Goal: Task Accomplishment & Management: Use online tool/utility

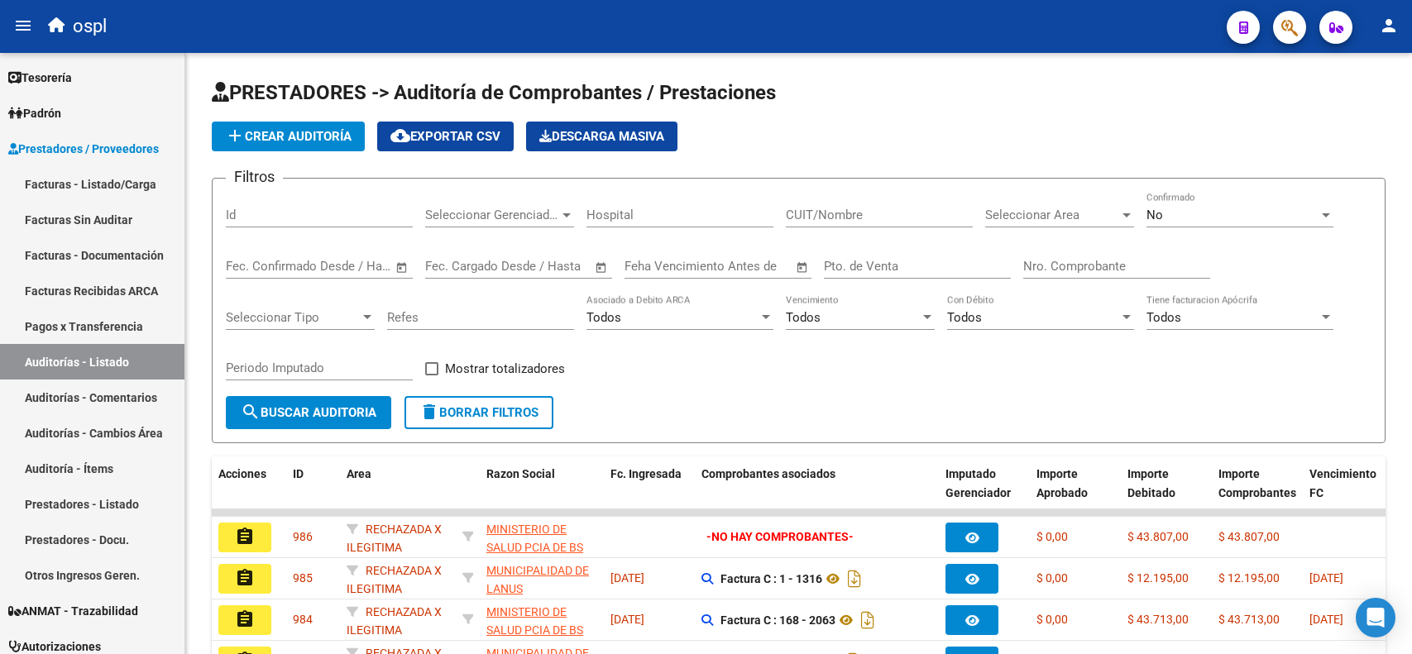
click at [93, 183] on link "Facturas - Listado/Carga" at bounding box center [92, 184] width 184 height 36
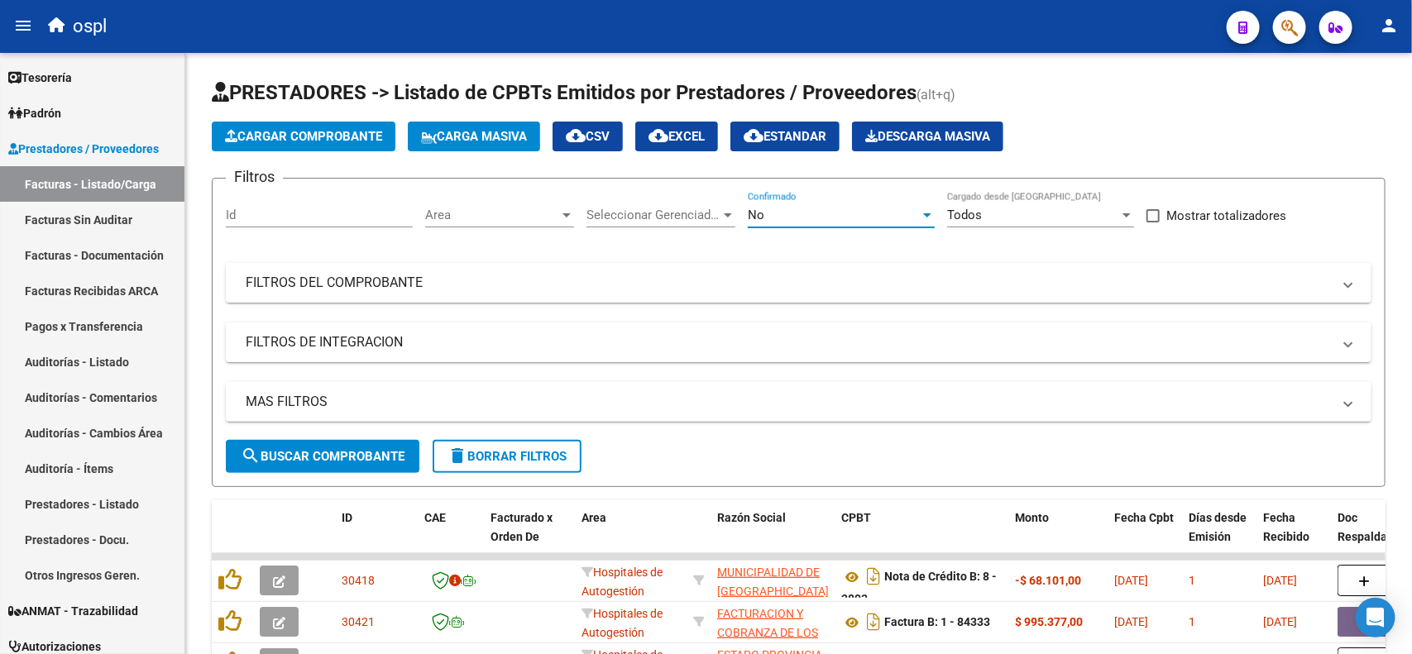
click at [852, 213] on div "No" at bounding box center [834, 215] width 172 height 15
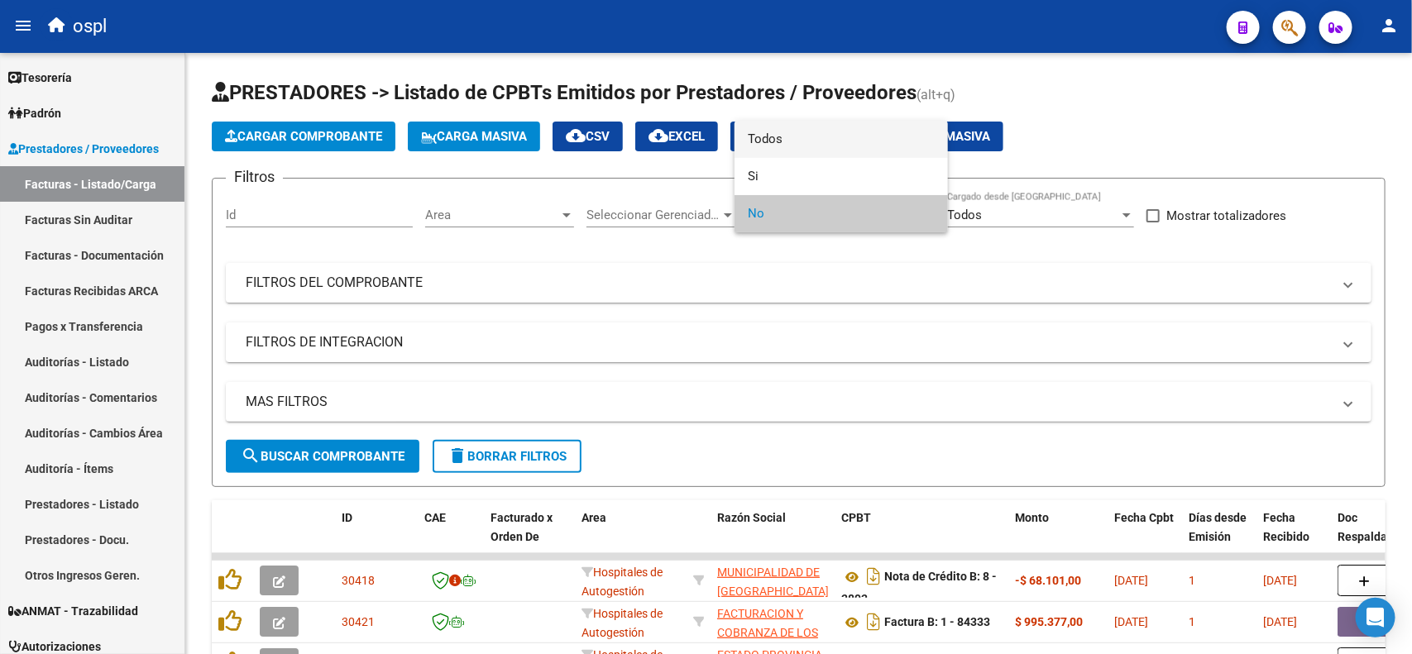
click at [802, 145] on span "Todos" at bounding box center [841, 139] width 187 height 37
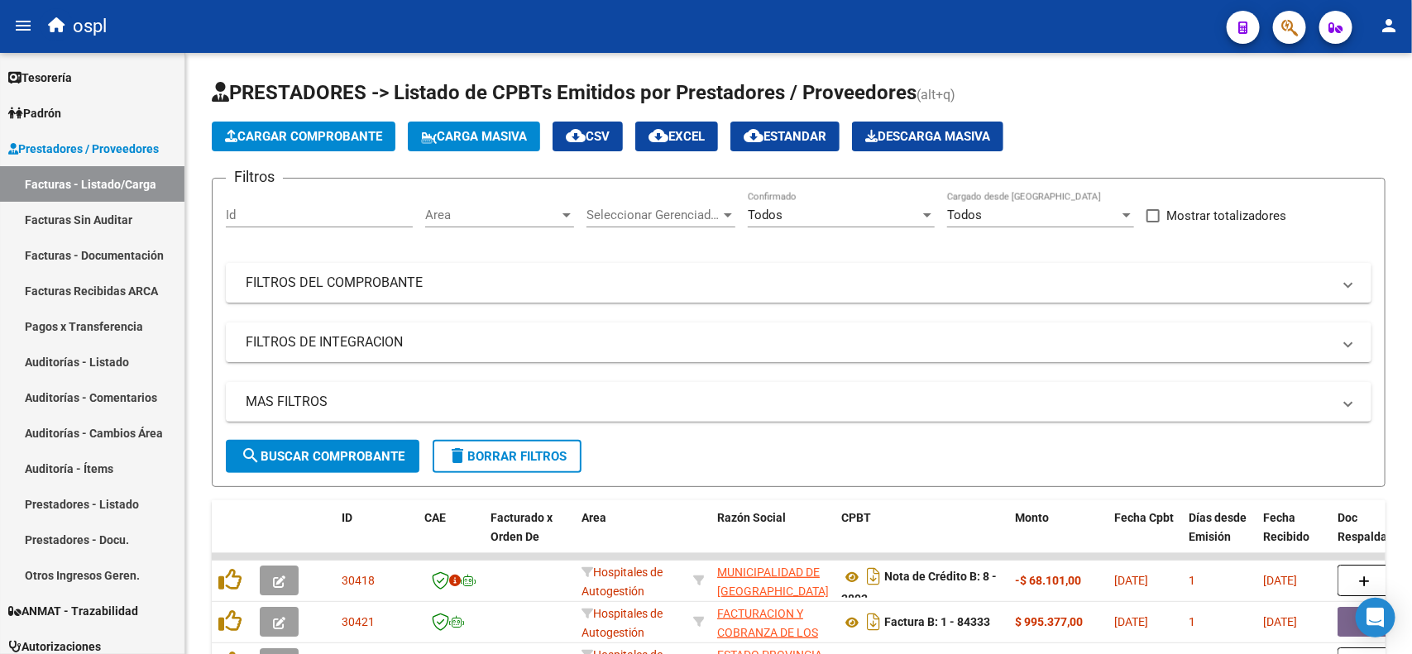
click at [418, 295] on mat-expansion-panel-header "FILTROS DEL COMPROBANTE" at bounding box center [799, 283] width 1146 height 40
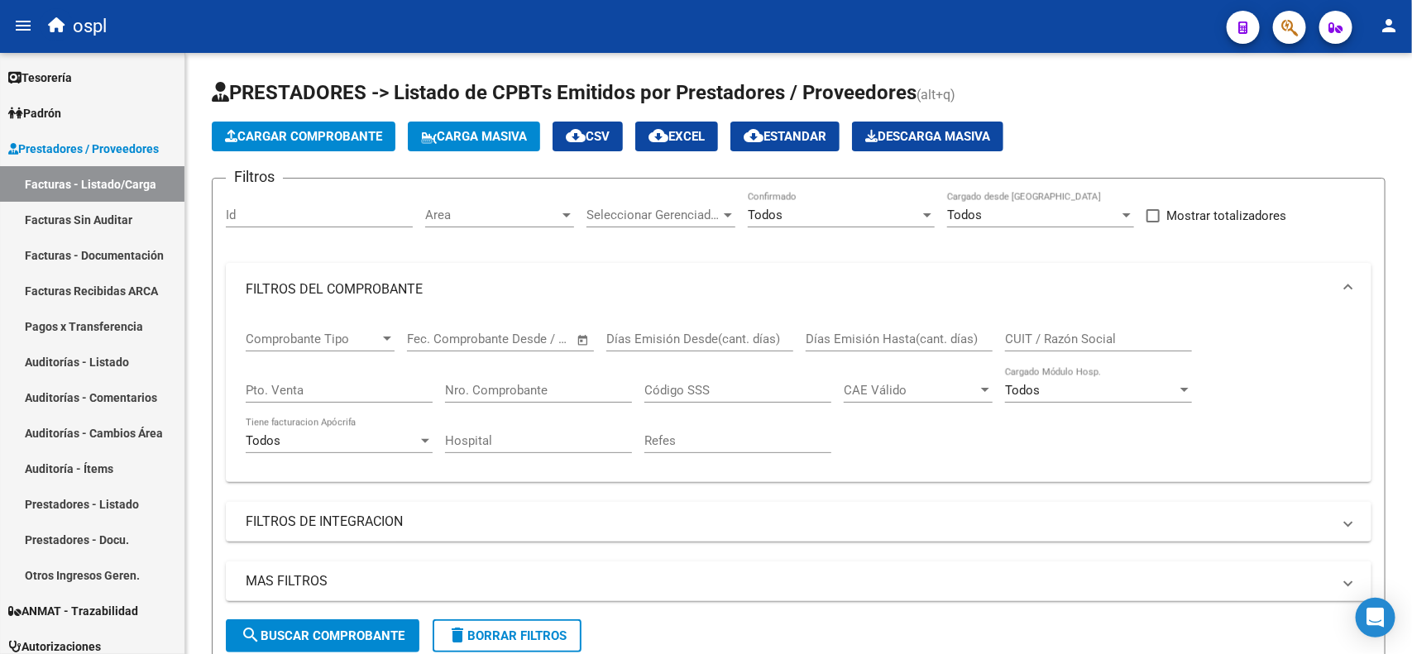
click at [527, 383] on input "Nro. Comprobante" at bounding box center [538, 390] width 187 height 15
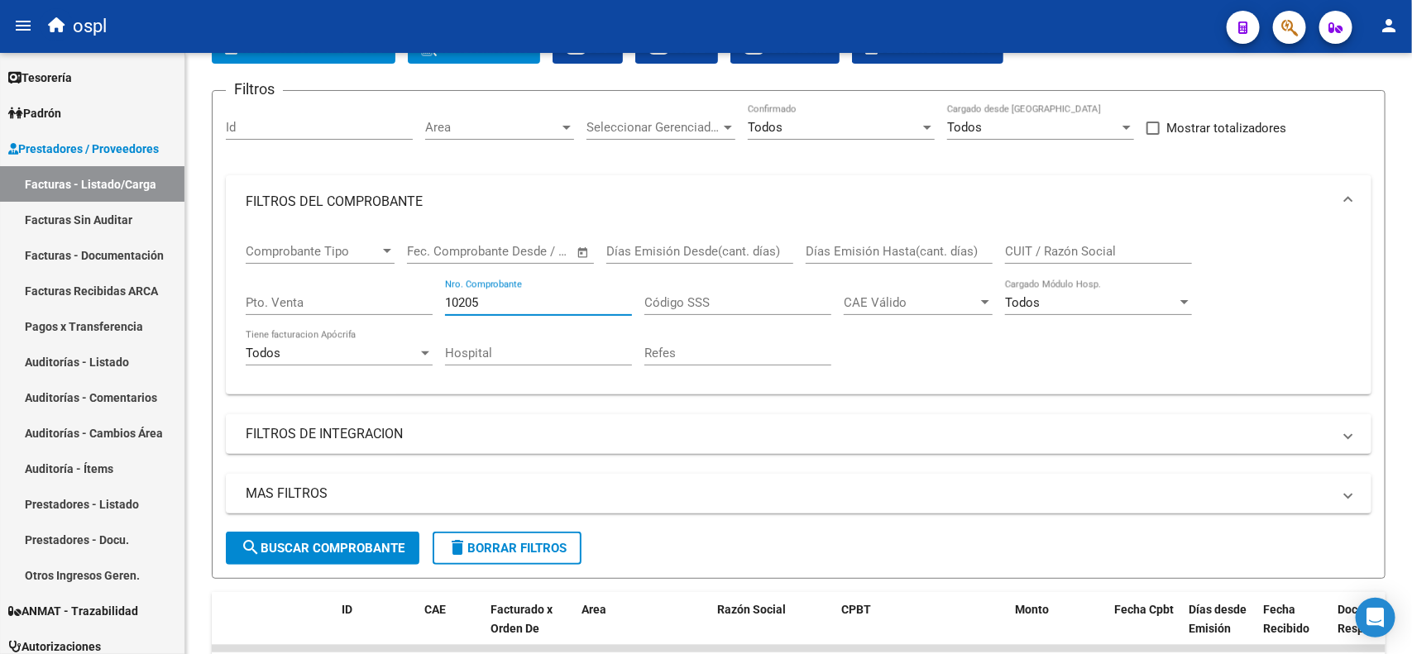
scroll to position [103, 0]
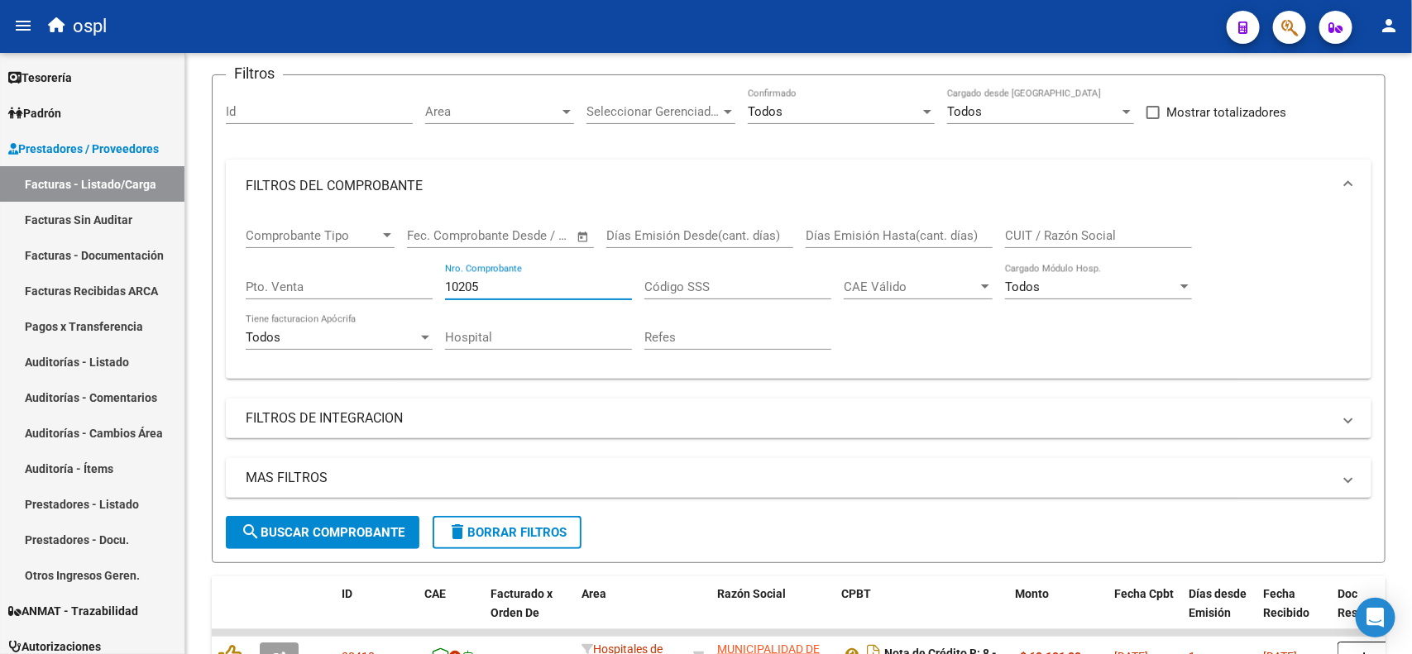
type input "10205"
click at [335, 526] on span "search Buscar Comprobante" at bounding box center [323, 532] width 164 height 15
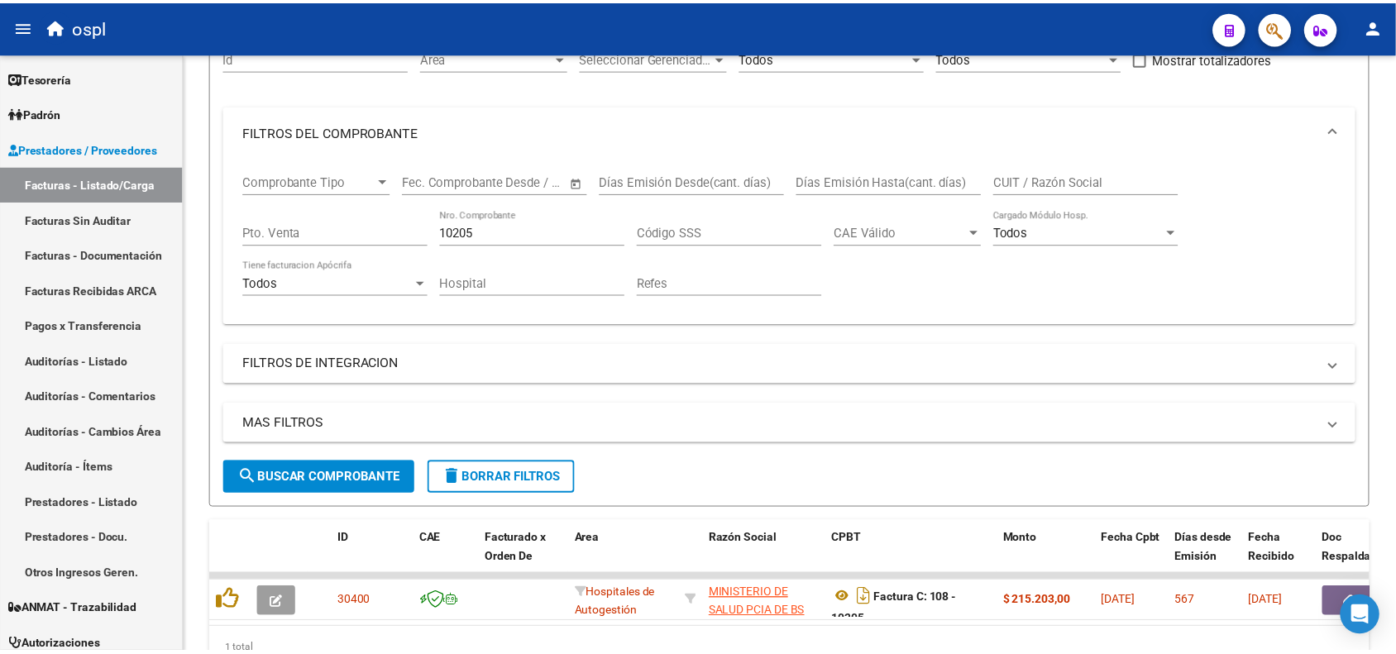
scroll to position [207, 0]
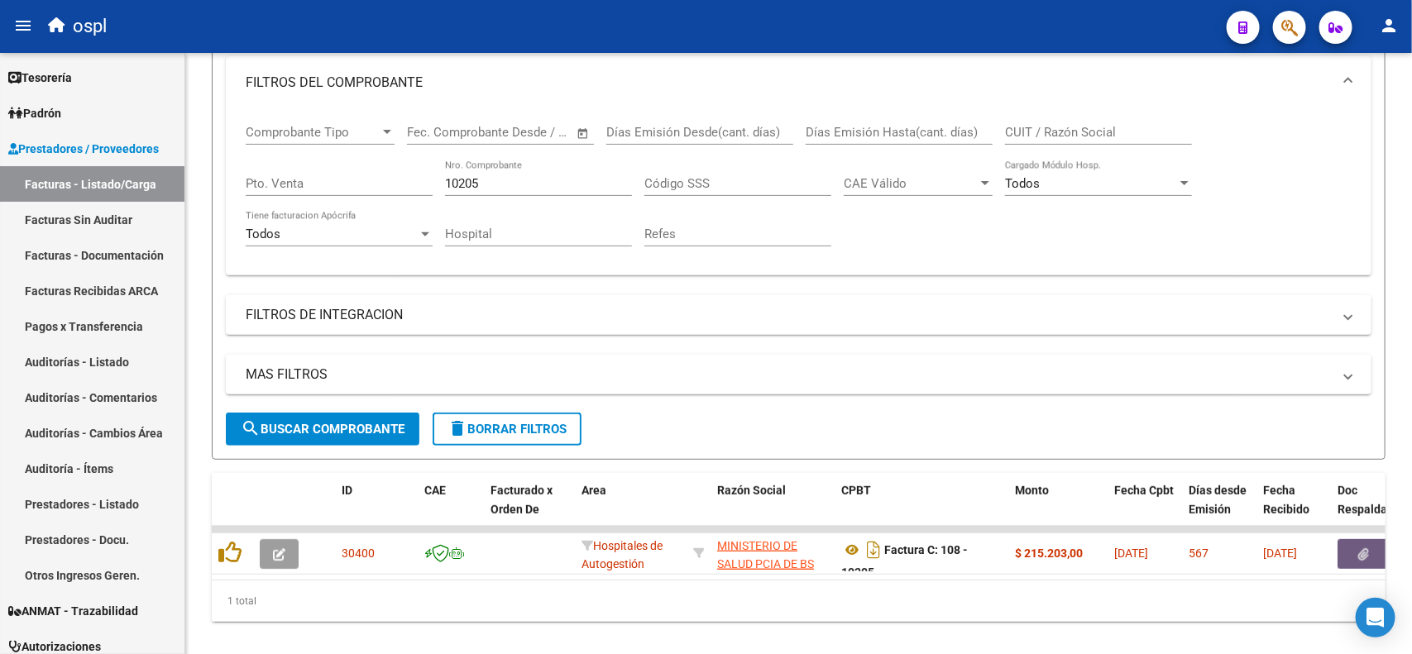
click at [1362, 548] on icon "button" at bounding box center [1364, 554] width 11 height 12
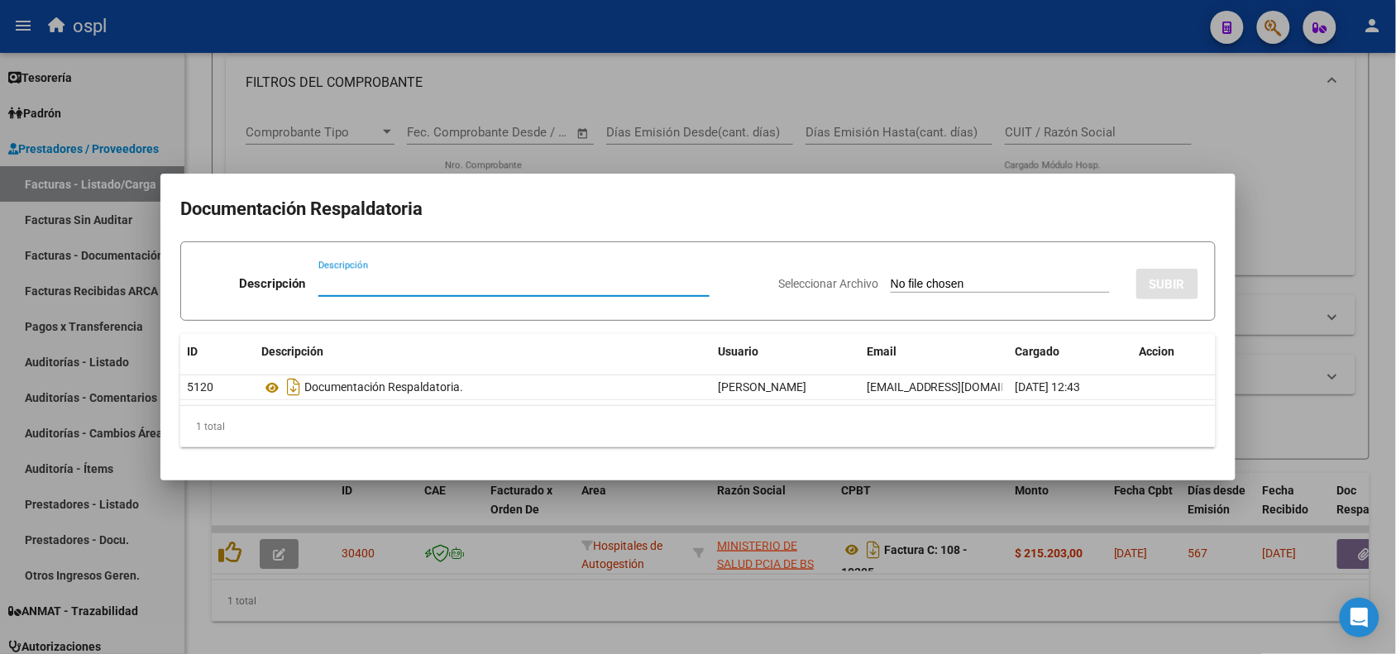
click at [965, 279] on input "Seleccionar Archivo" at bounding box center [1000, 285] width 219 height 16
type input "C:\fakepath\RECHAZO 10205- [PERSON_NAME].pdf"
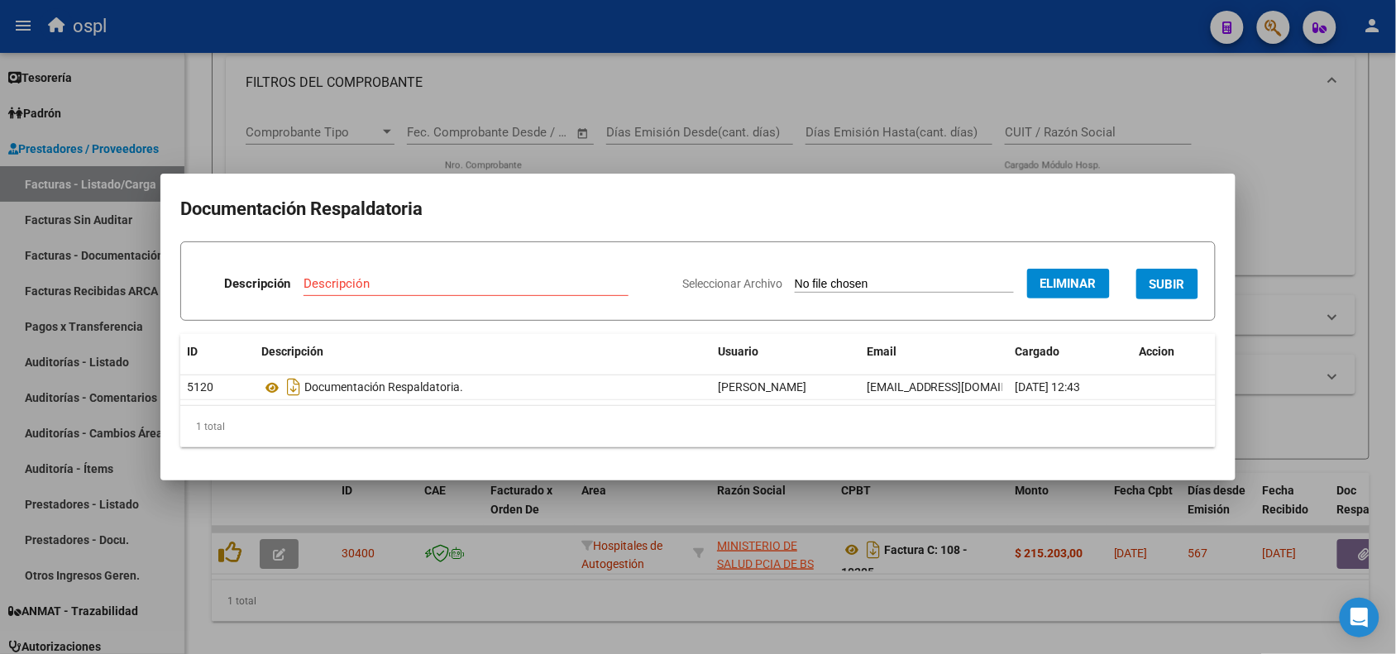
click at [498, 274] on div "Descripción" at bounding box center [466, 283] width 325 height 25
type input "r"
type input "RECHAZO"
click at [1171, 292] on button "SUBIR" at bounding box center [1168, 284] width 62 height 31
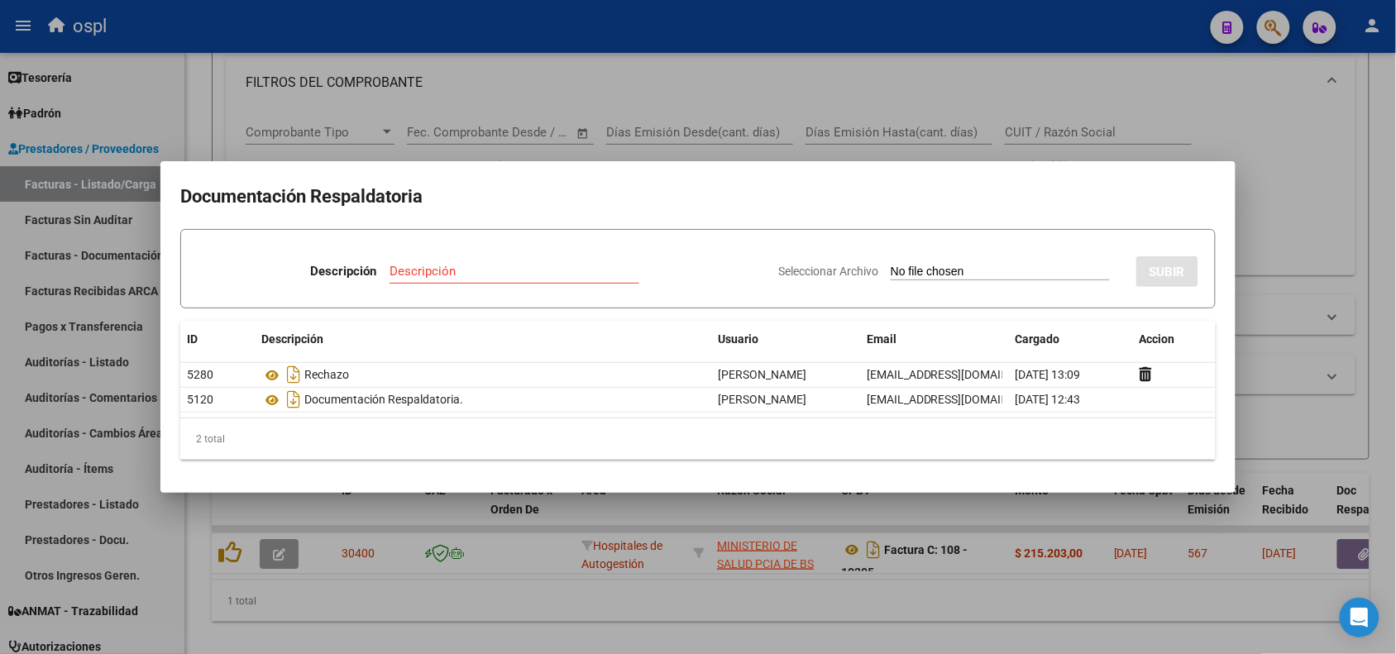
click at [849, 25] on div at bounding box center [698, 327] width 1396 height 654
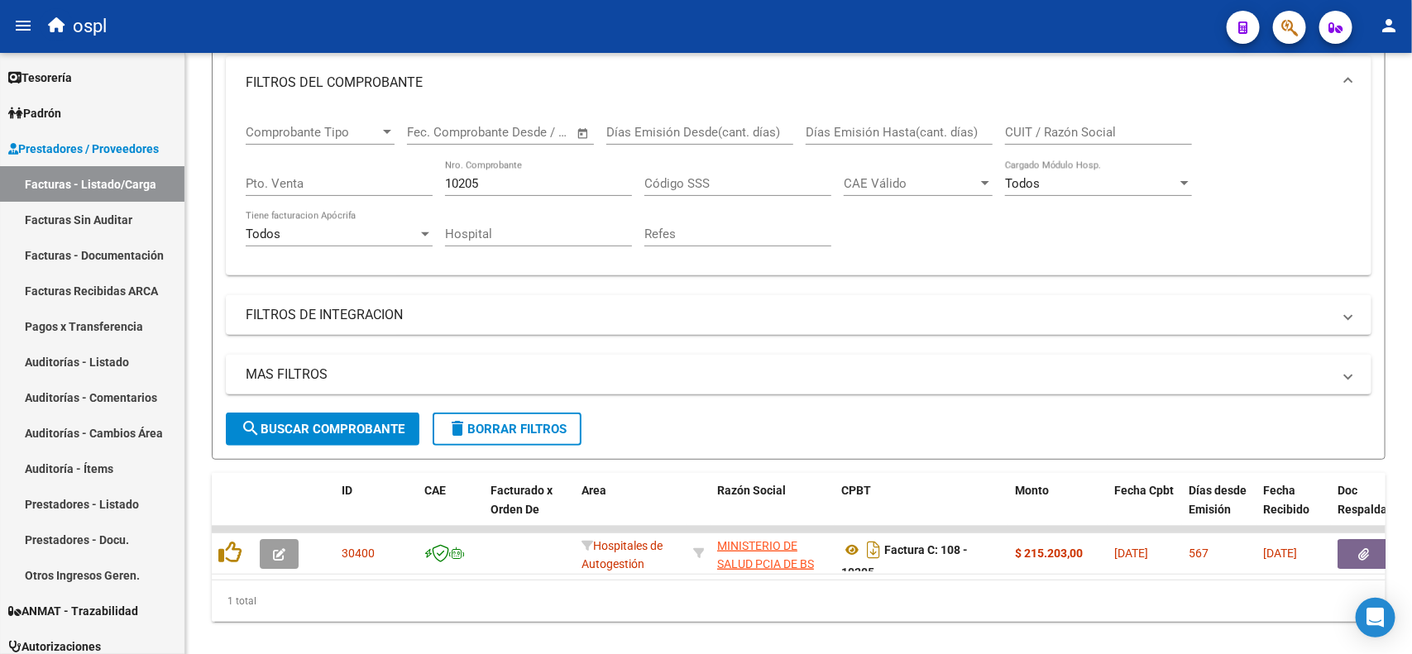
click at [292, 550] on button "button" at bounding box center [279, 554] width 39 height 30
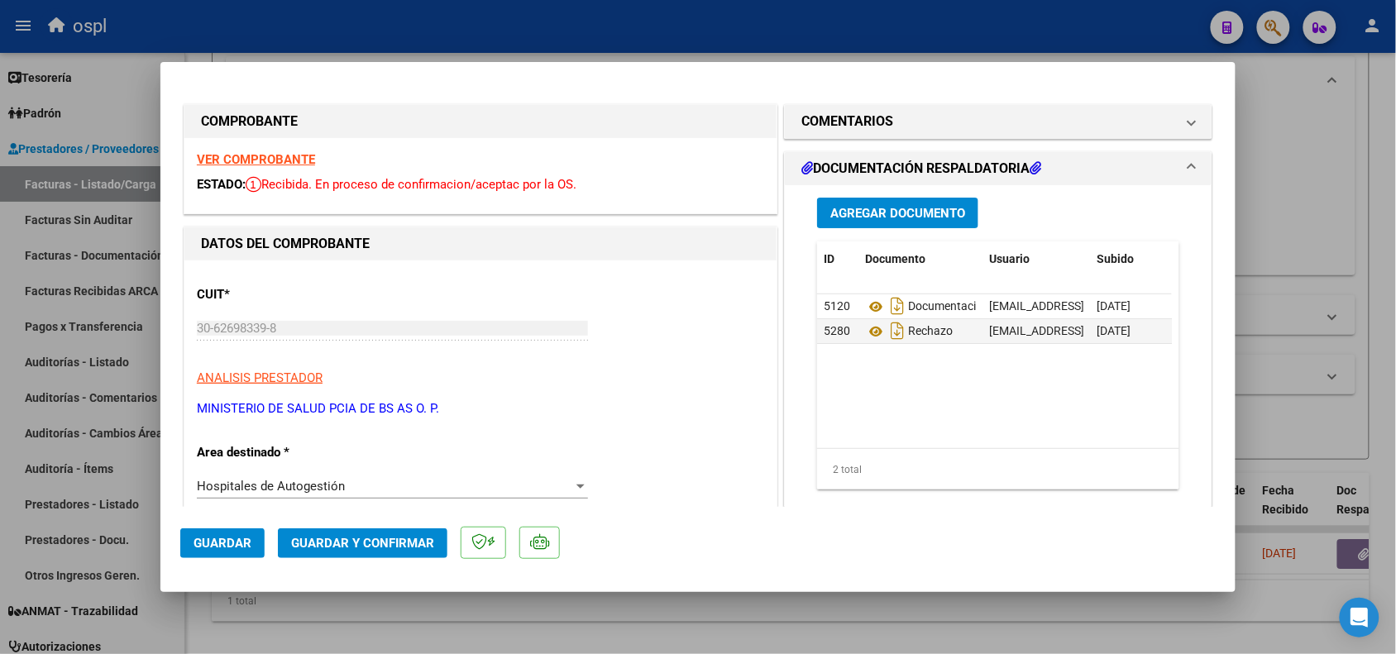
scroll to position [103, 0]
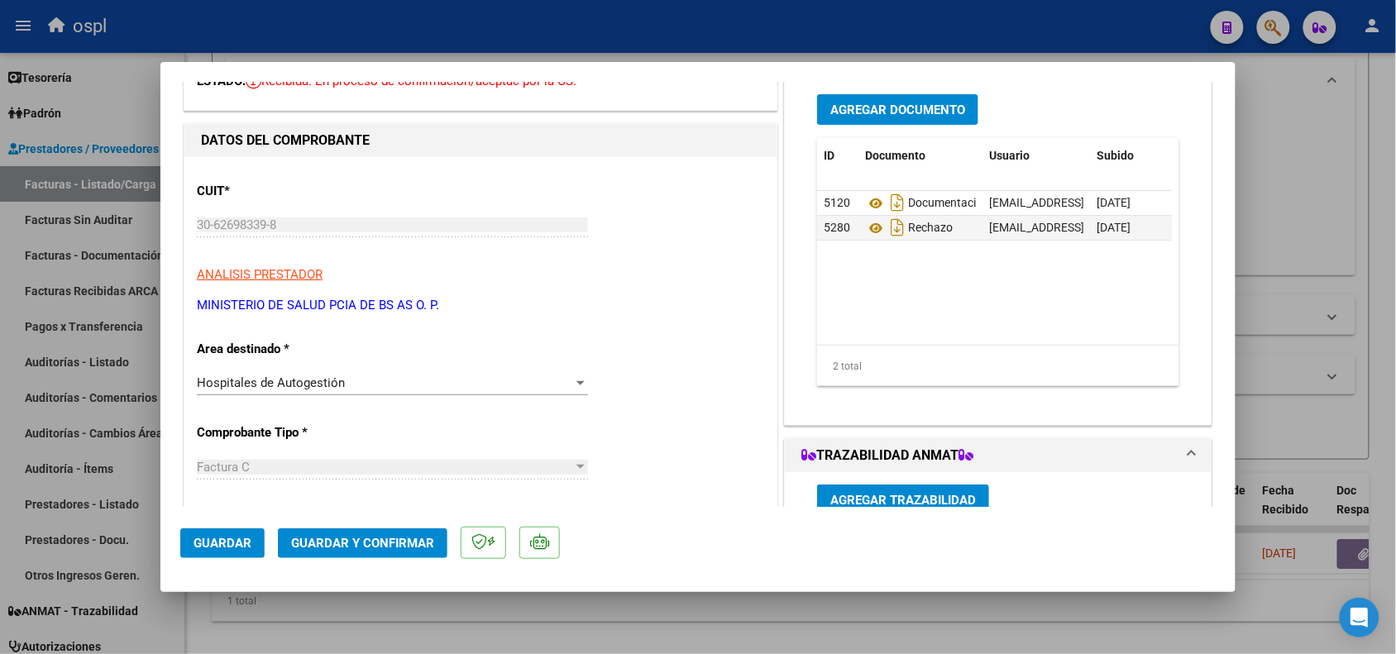
click at [329, 390] on div "Hospitales de Autogestión" at bounding box center [385, 383] width 376 height 15
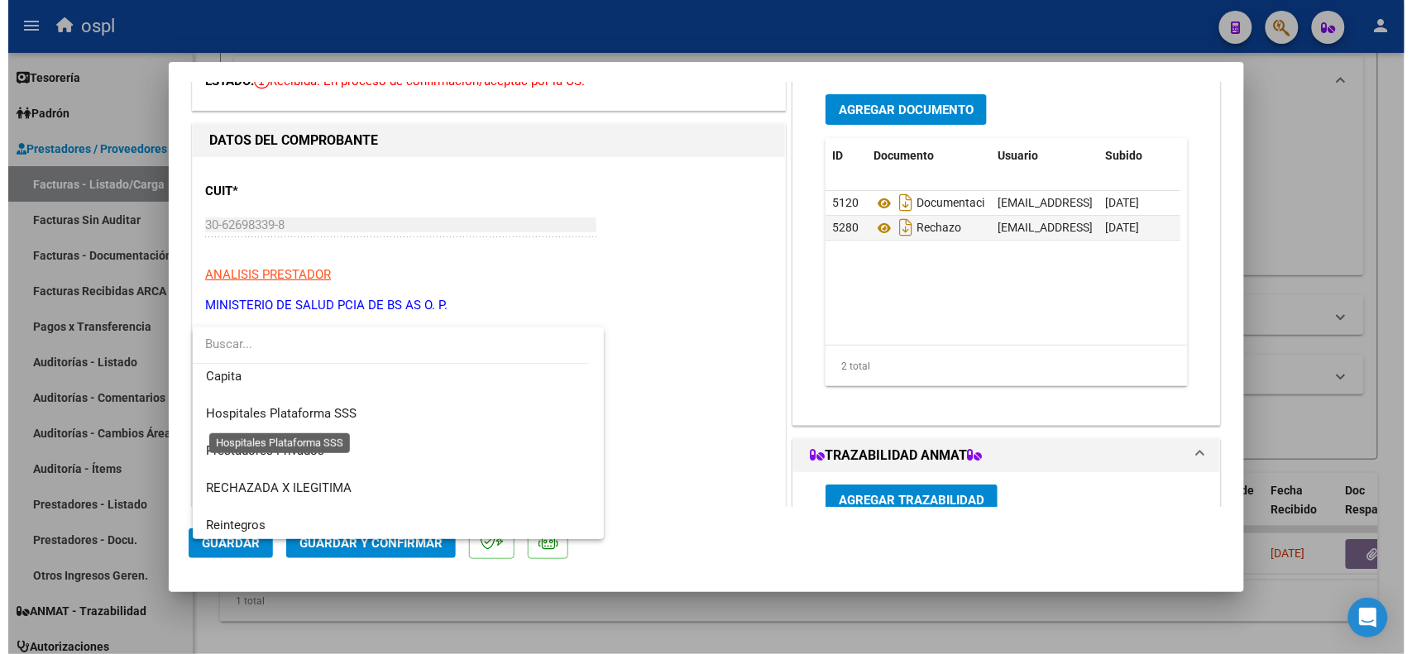
scroll to position [160, 0]
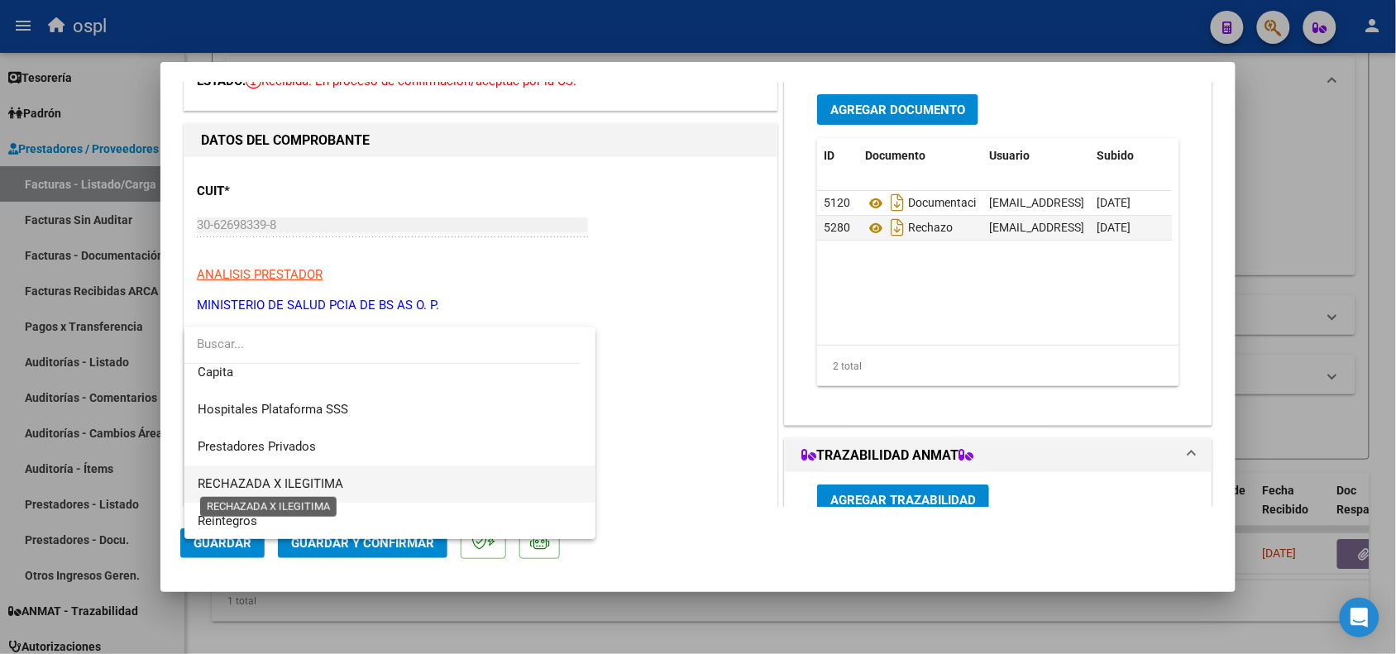
click at [313, 486] on span "RECHAZADA X ILEGITIMA" at bounding box center [271, 483] width 146 height 15
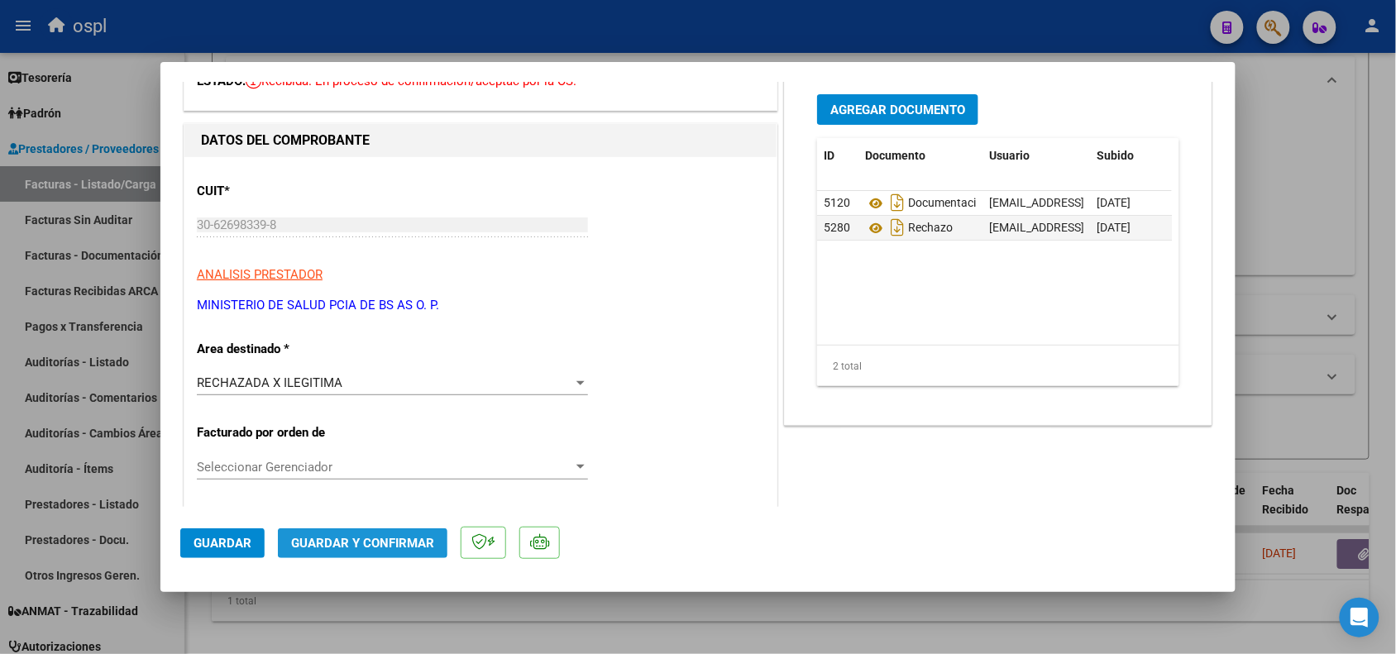
click at [321, 540] on span "Guardar y Confirmar" at bounding box center [362, 543] width 143 height 15
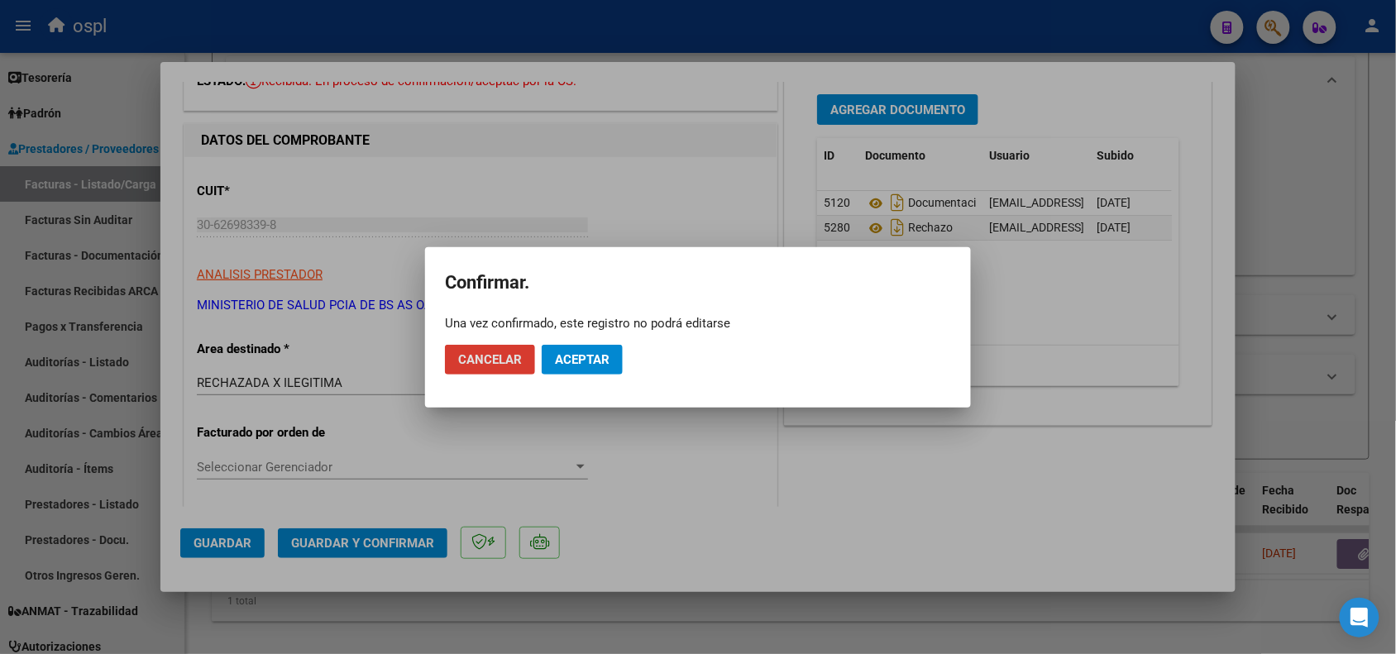
click at [569, 353] on span "Aceptar" at bounding box center [582, 359] width 55 height 15
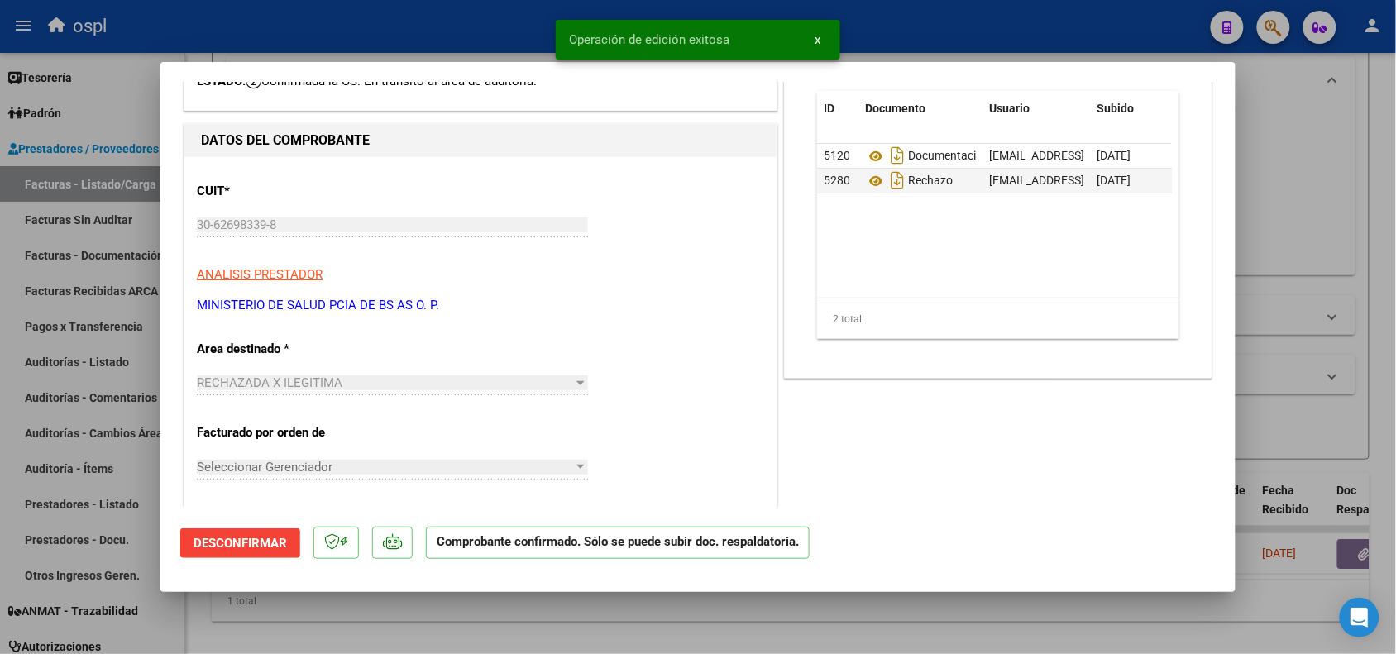
click at [357, 29] on div at bounding box center [698, 327] width 1396 height 654
type input "$ 0,00"
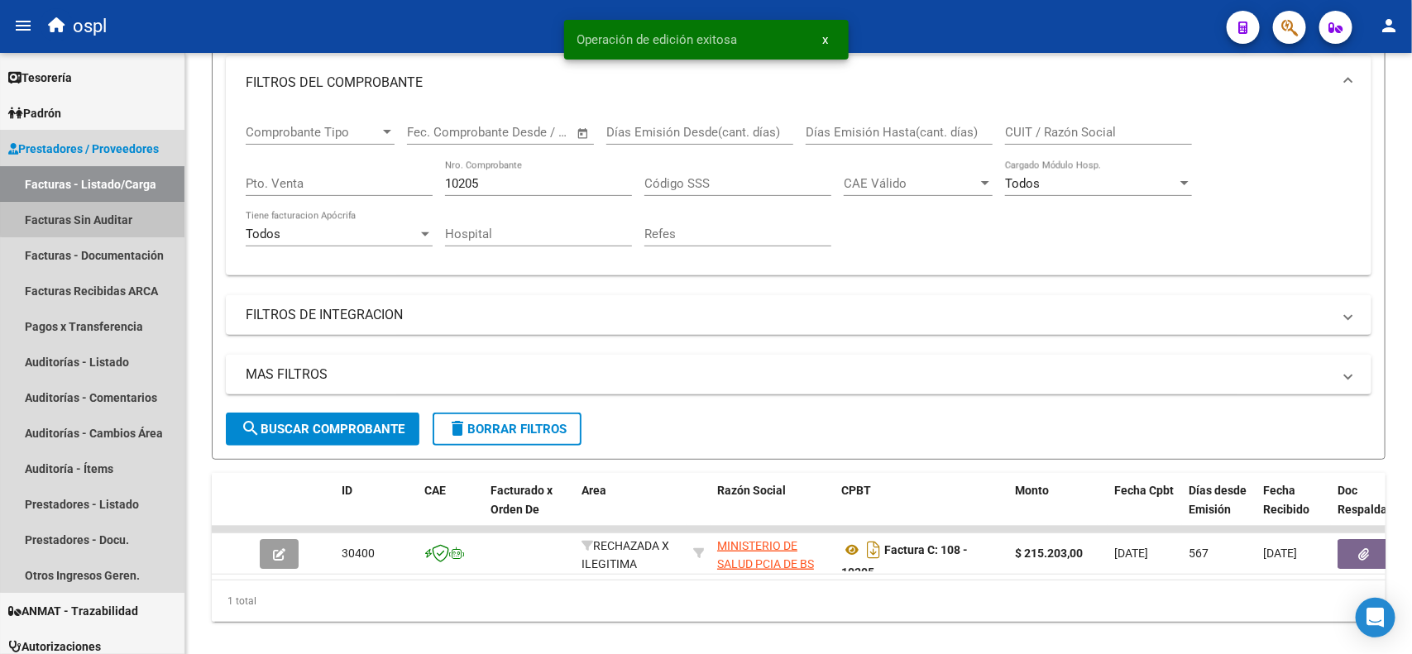
click at [122, 208] on link "Facturas Sin Auditar" at bounding box center [92, 220] width 184 height 36
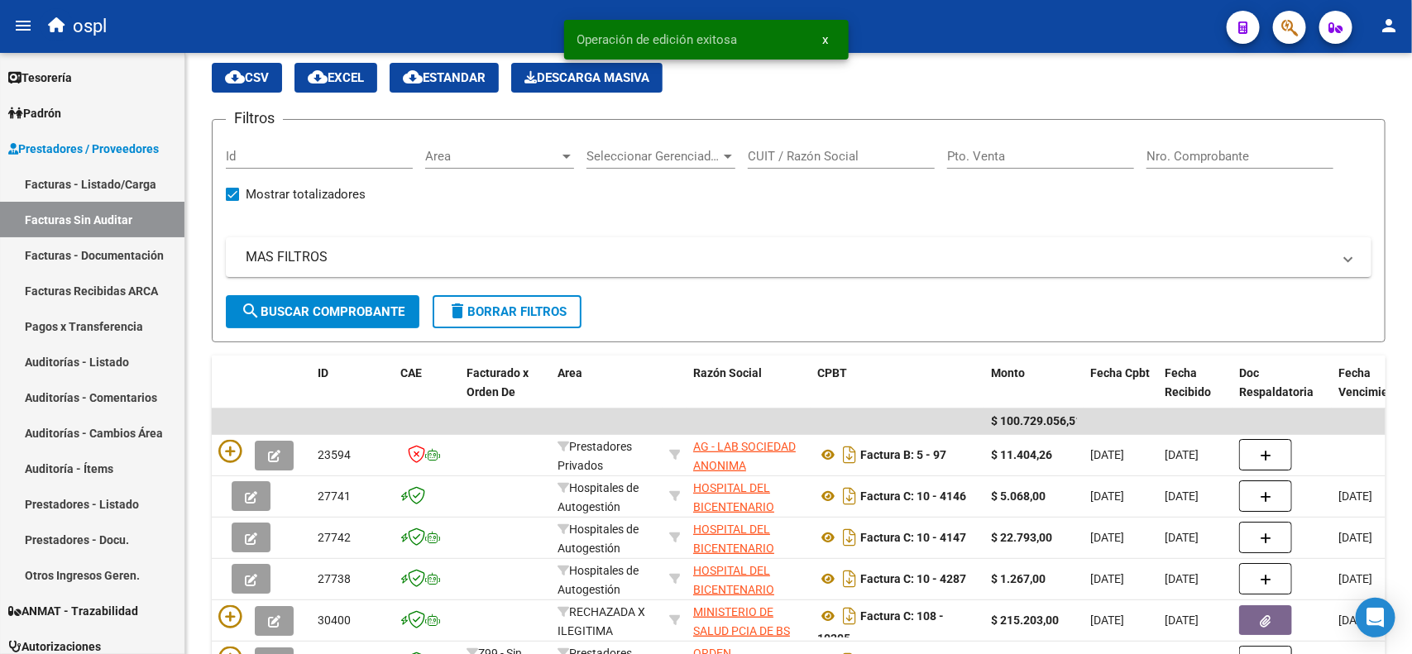
scroll to position [103, 0]
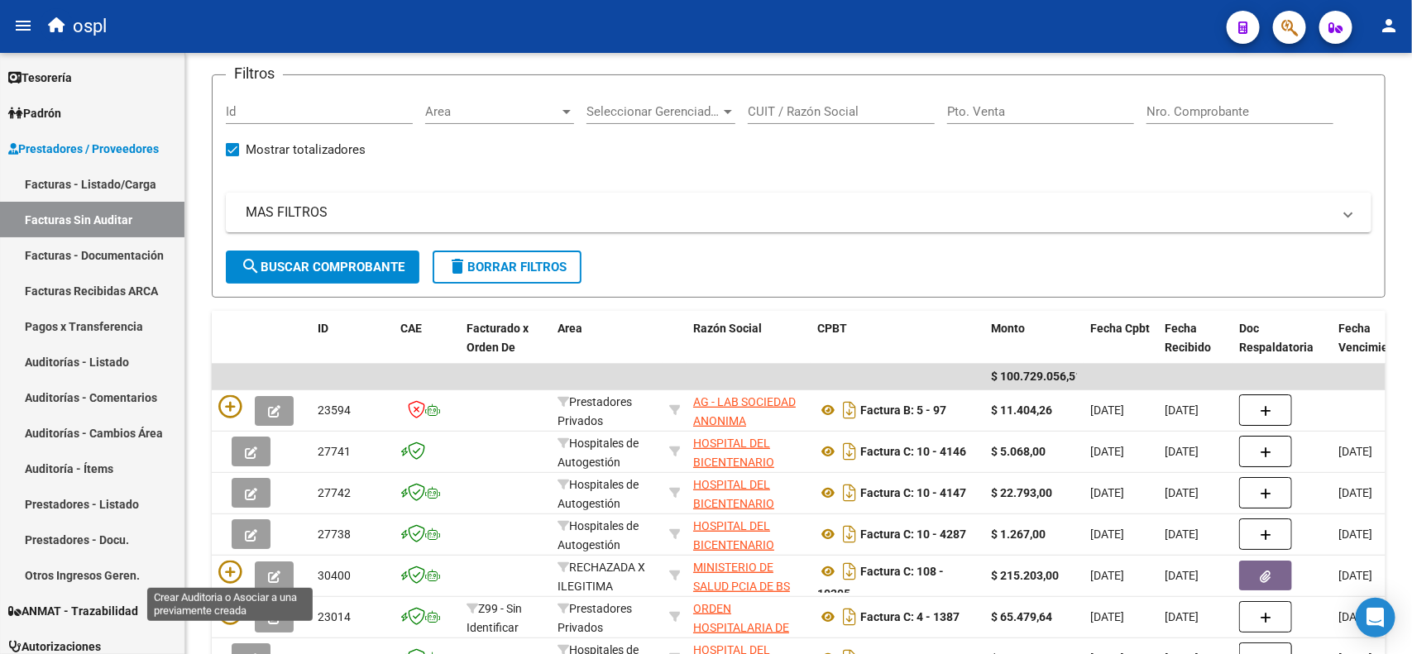
click at [227, 568] on icon at bounding box center [229, 572] width 23 height 23
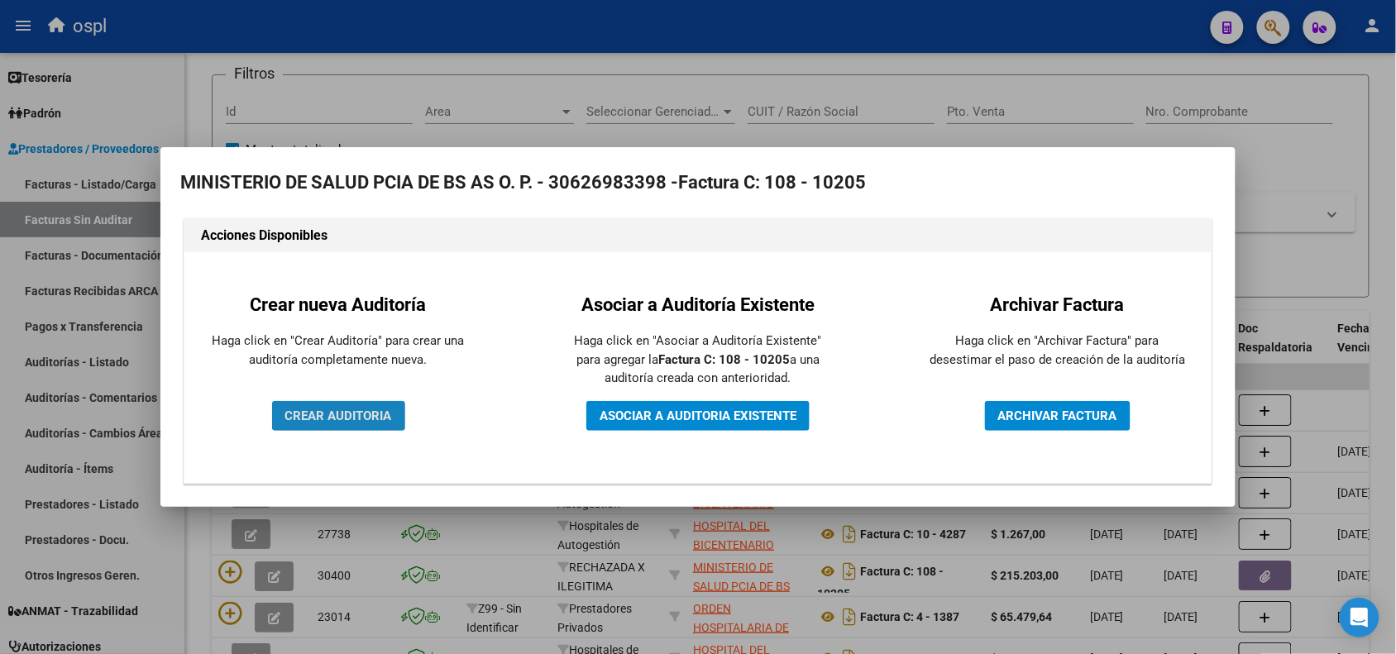
click at [307, 415] on span "CREAR AUDITORIA" at bounding box center [338, 416] width 107 height 15
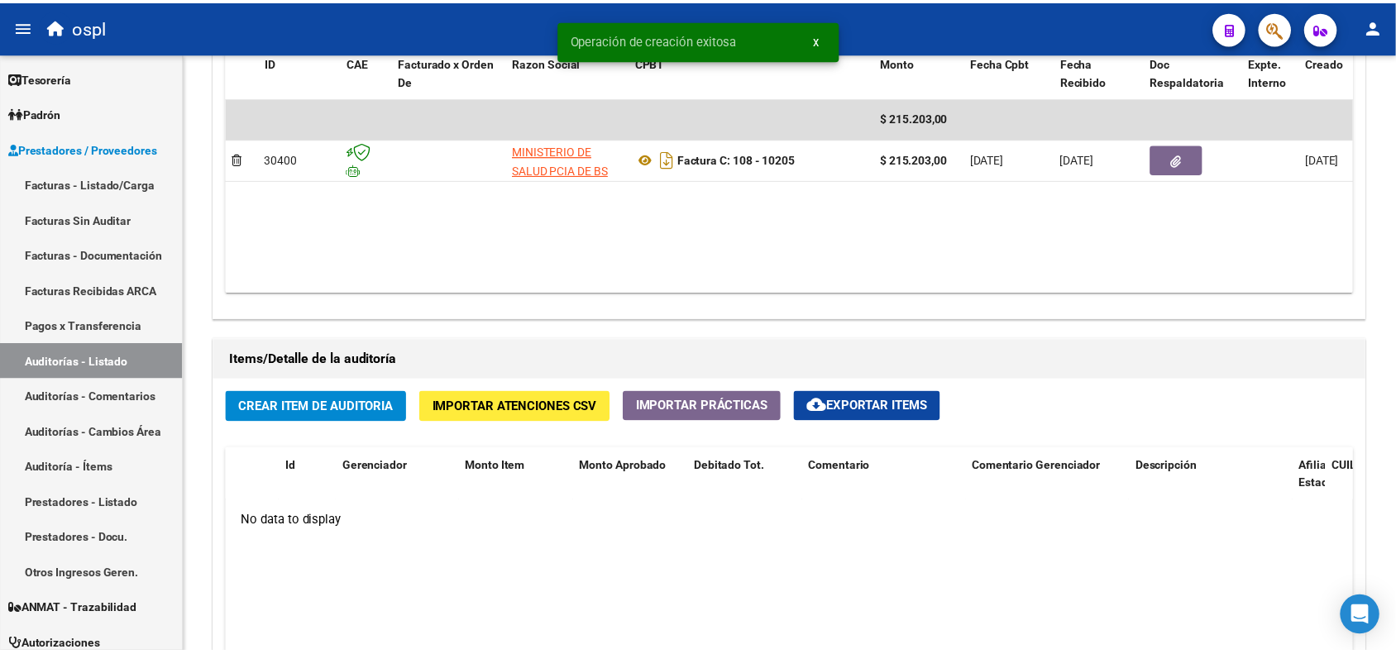
scroll to position [931, 0]
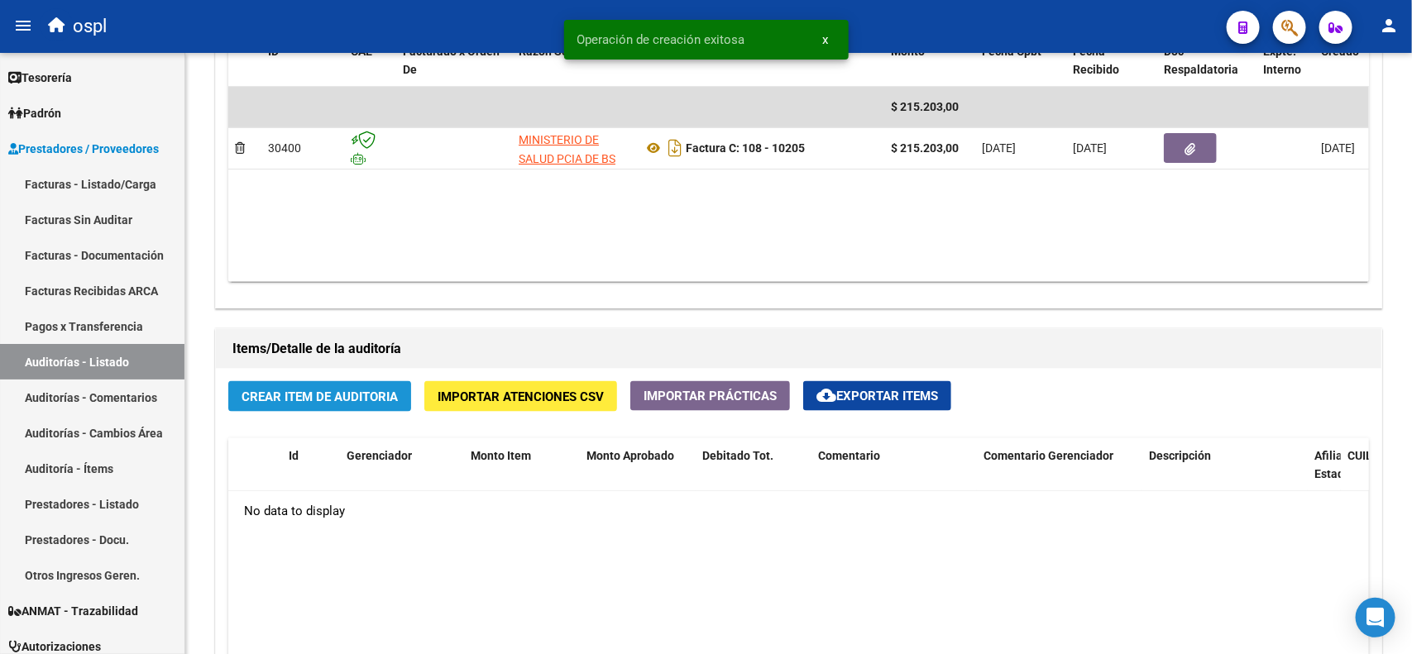
click at [312, 395] on span "Crear Item de Auditoria" at bounding box center [320, 397] width 156 height 15
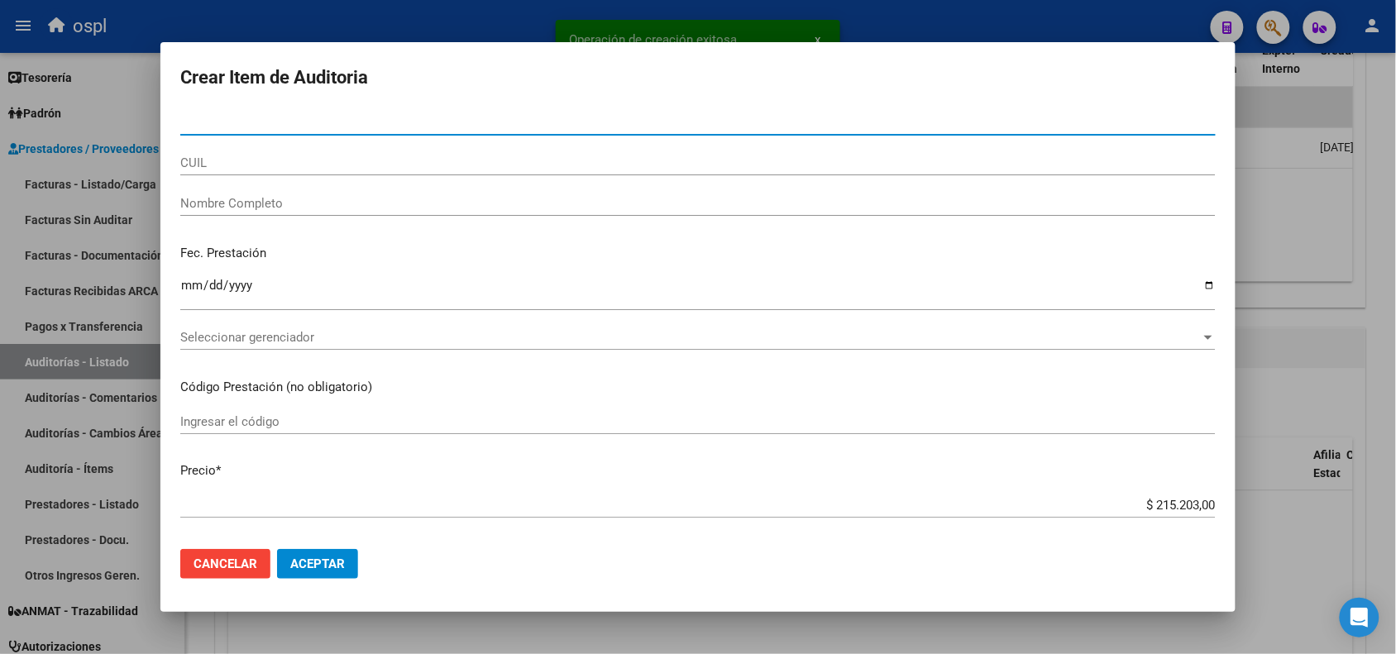
click at [266, 209] on input "Nombre Completo" at bounding box center [698, 203] width 1036 height 15
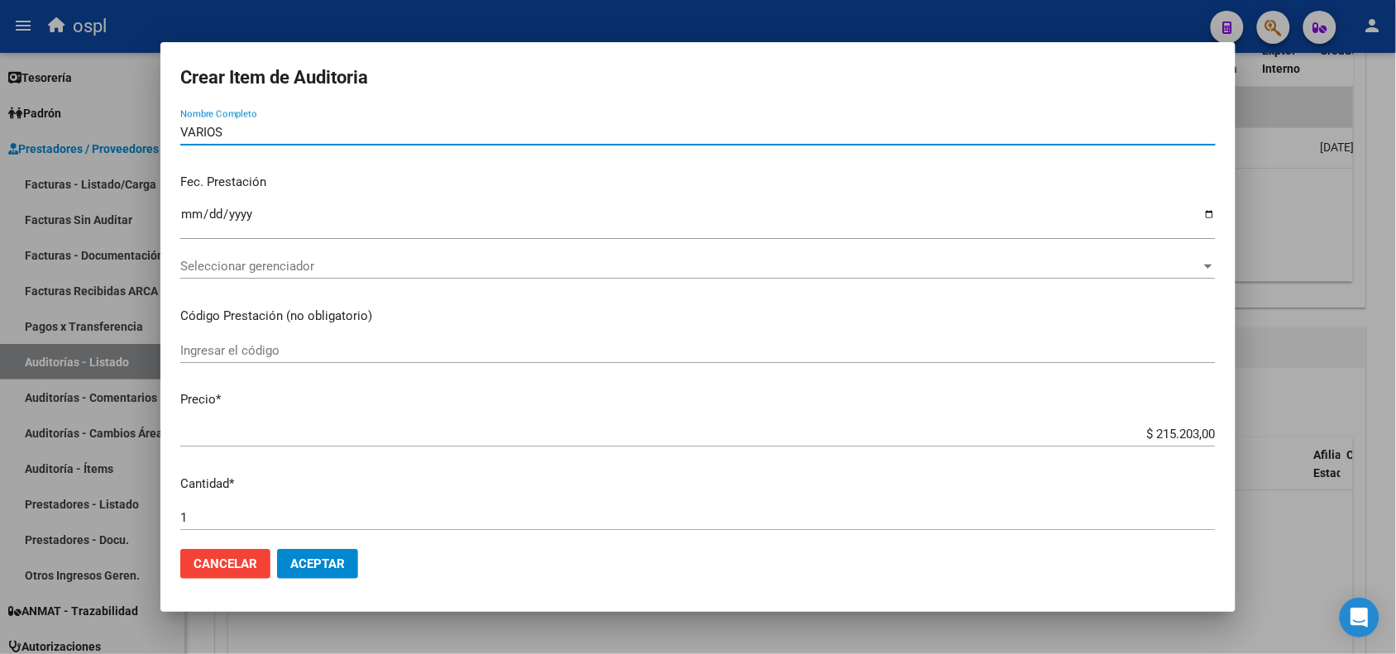
scroll to position [103, 0]
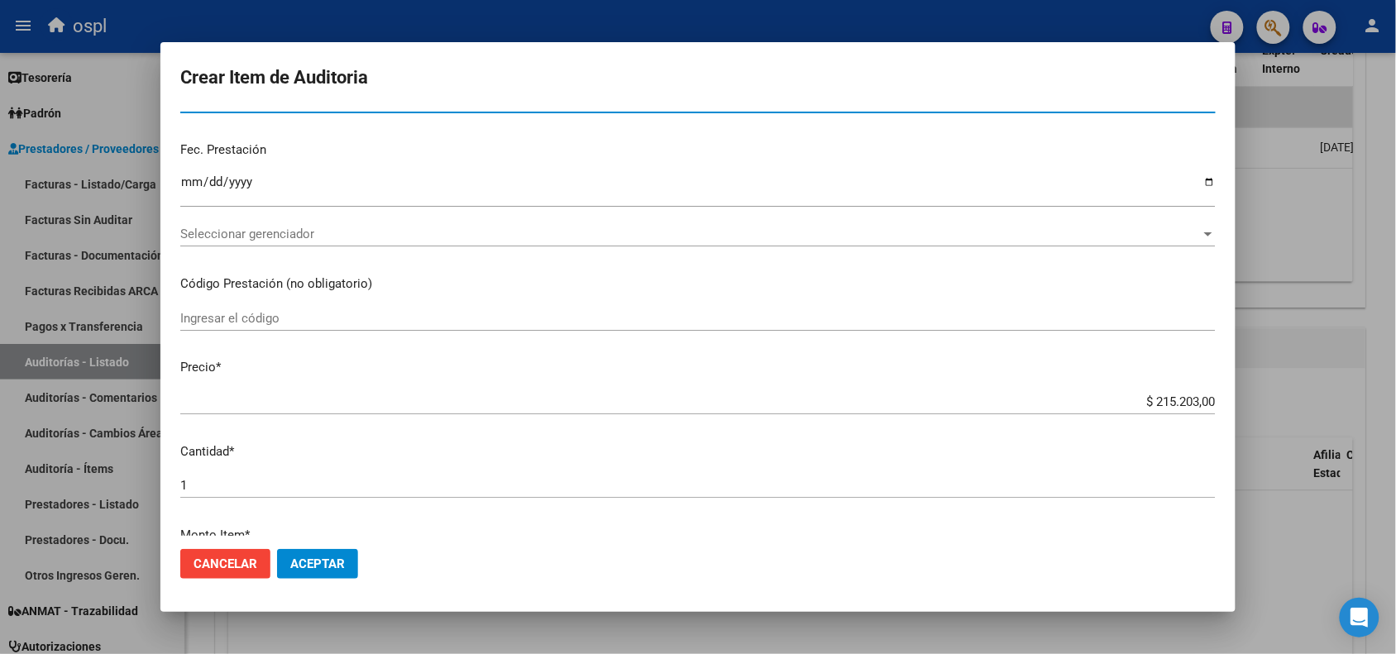
type input "VARIOS"
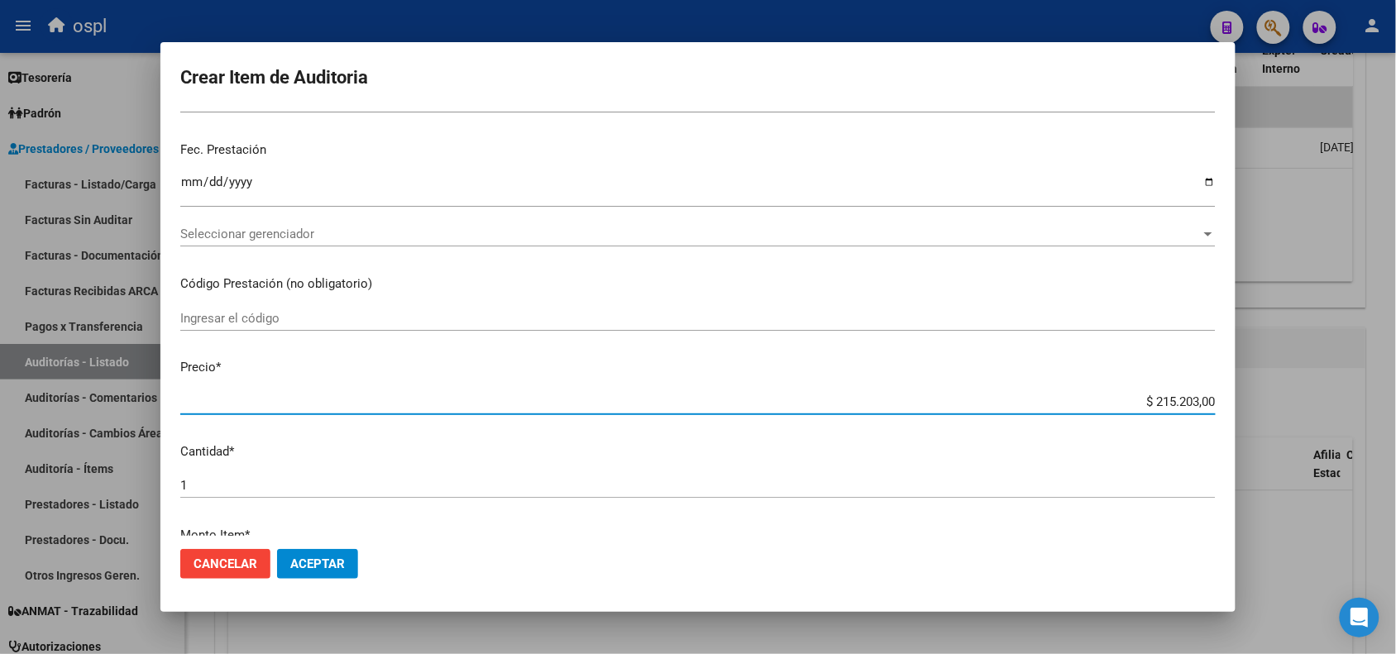
drag, startPoint x: 1142, startPoint y: 399, endPoint x: 1214, endPoint y: 399, distance: 72.8
click at [1214, 399] on mat-dialog-content "Nro Documento CUIL VARIOS Nombre Completo Fec. Prestación Ingresar la fecha Sel…" at bounding box center [697, 322] width 1075 height 425
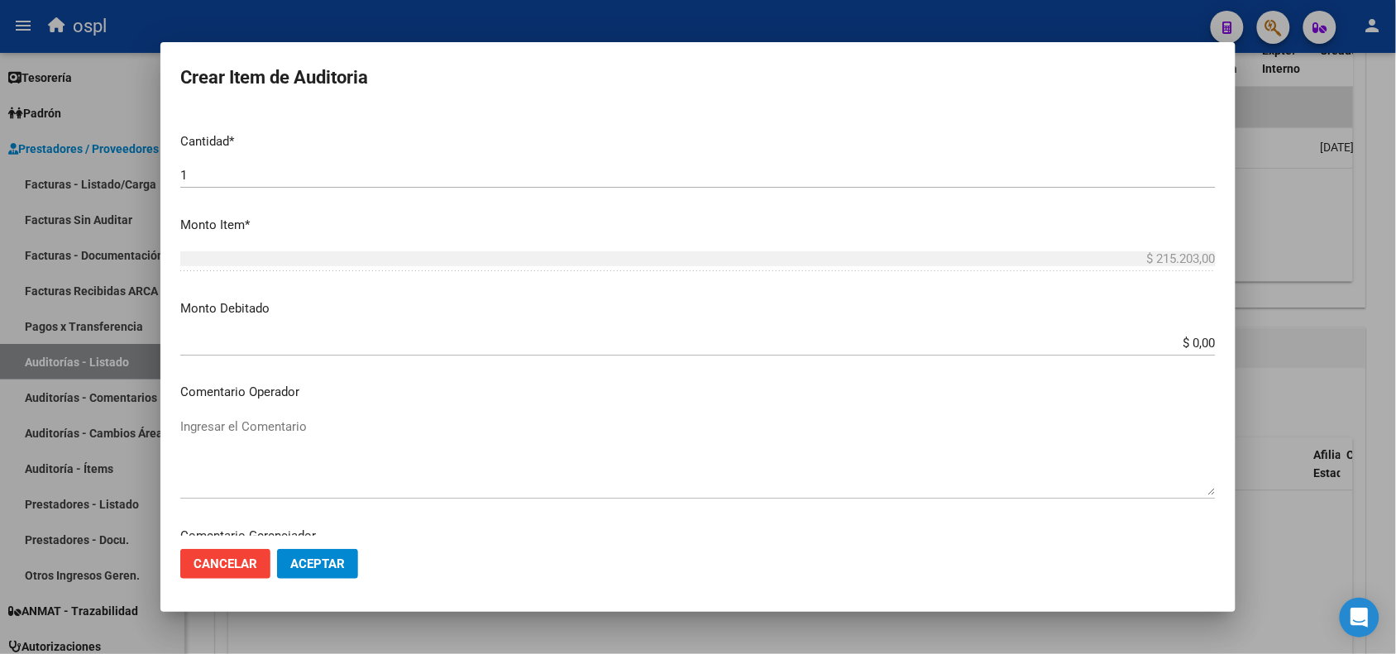
scroll to position [310, 0]
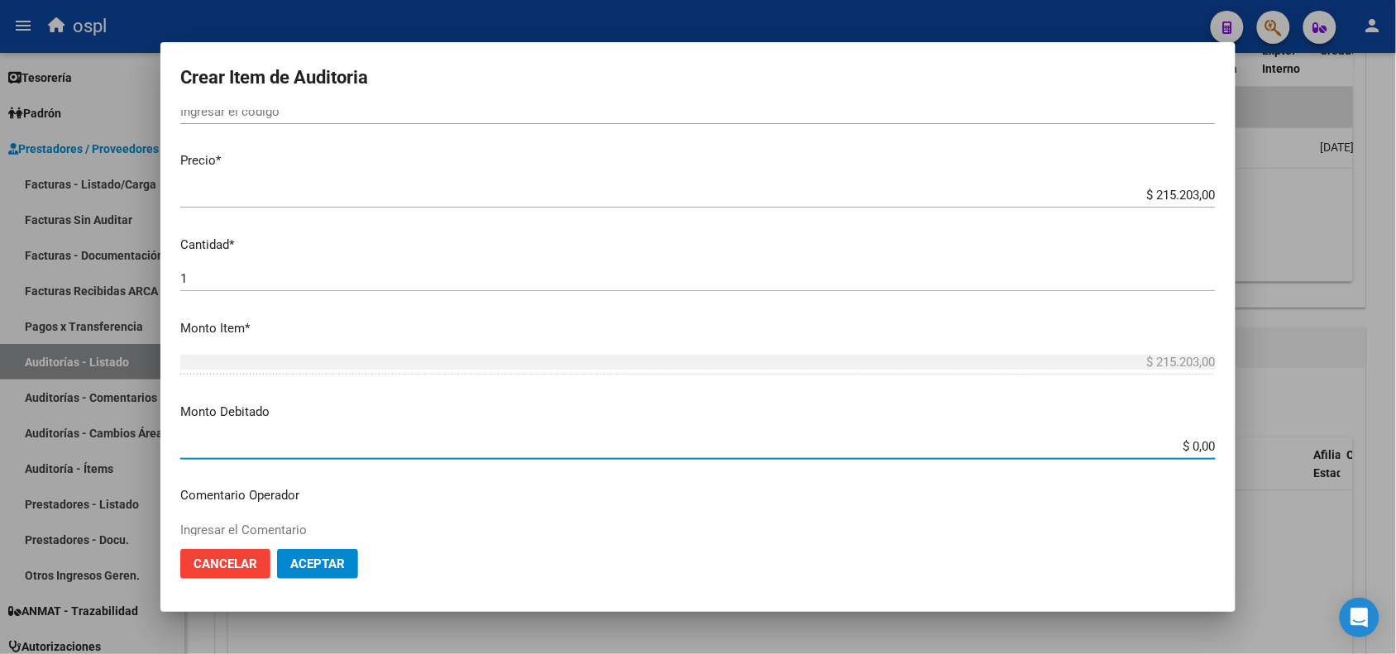
drag, startPoint x: 1163, startPoint y: 445, endPoint x: 1233, endPoint y: 439, distance: 70.6
click at [1233, 439] on mat-dialog-content "Nro Documento CUIL VARIOS Nombre Completo Fec. Prestación Ingresar la fecha Sel…" at bounding box center [697, 322] width 1075 height 425
paste input "215.203"
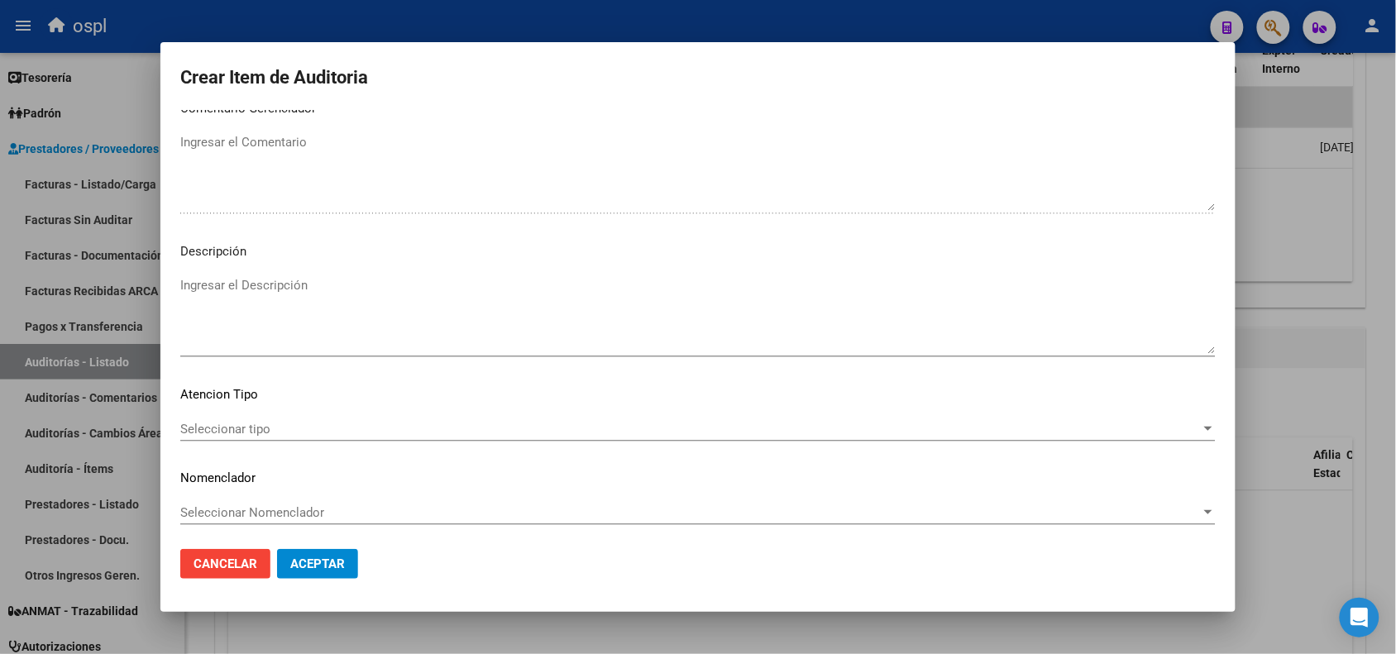
scroll to position [845, 0]
type input "$ 215.203,00"
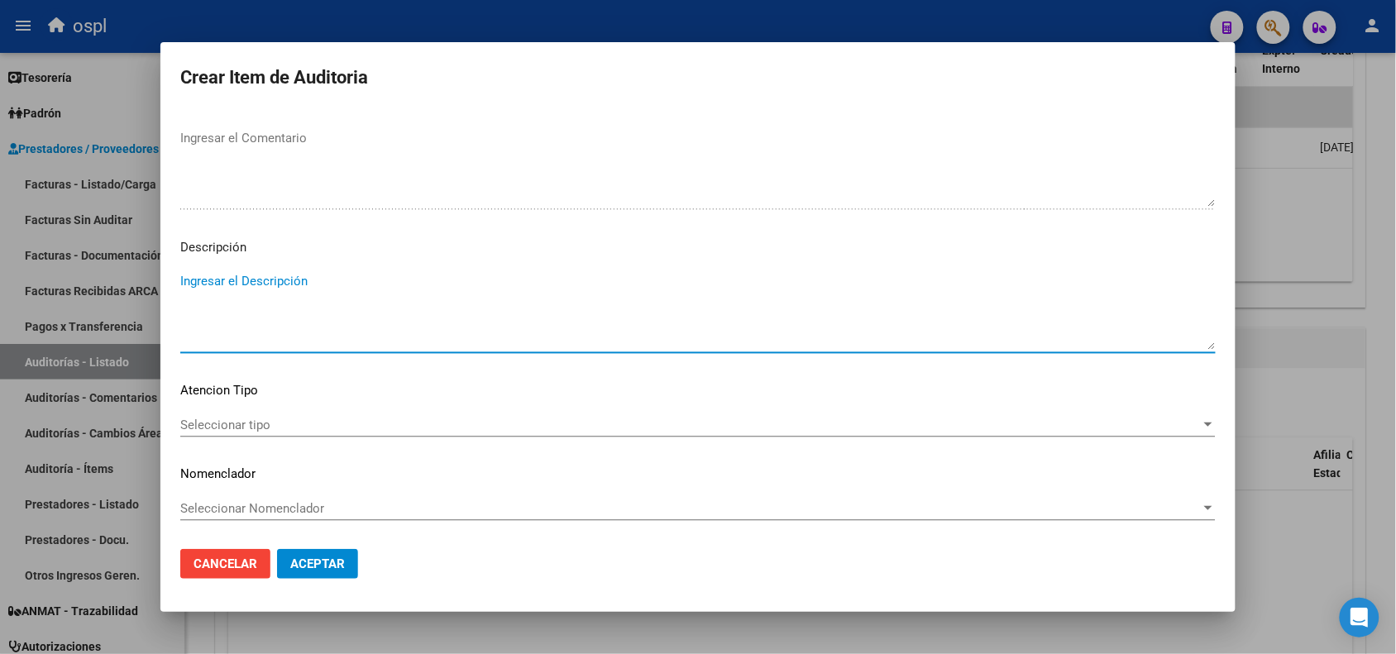
click at [274, 279] on textarea "Ingresar el Descripción" at bounding box center [698, 311] width 1036 height 78
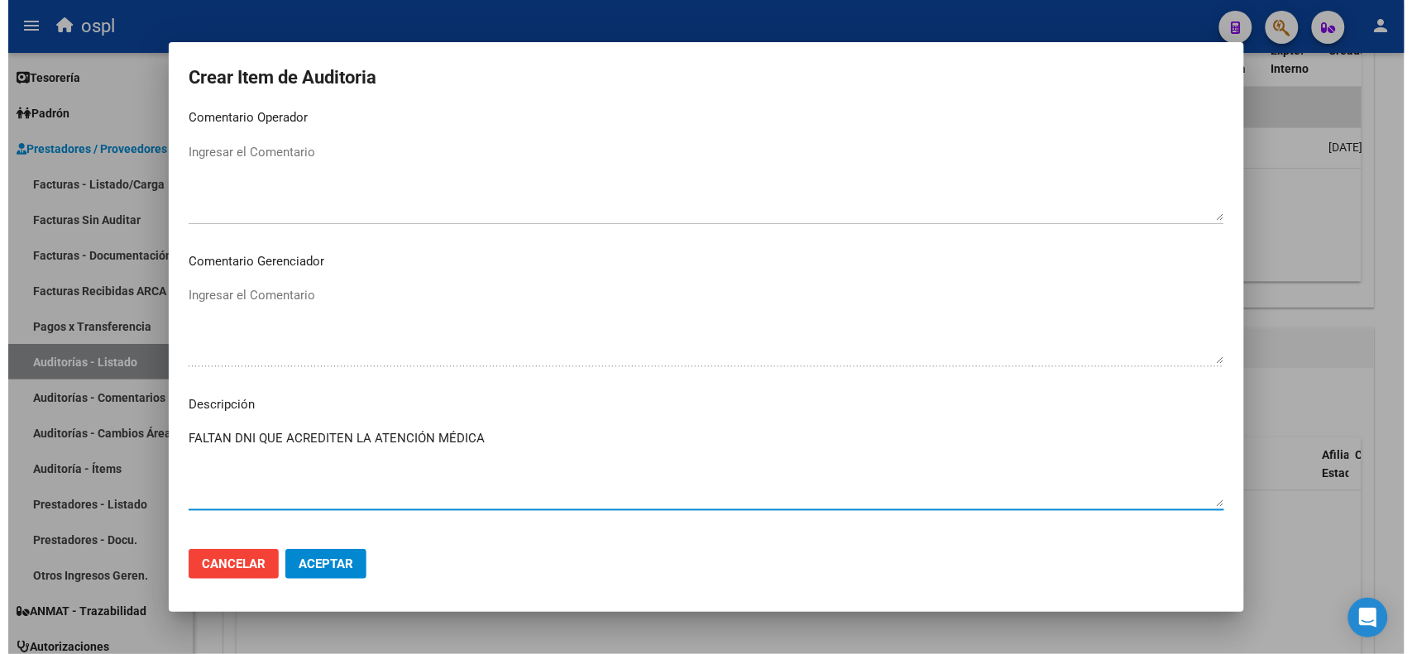
scroll to position [724, 0]
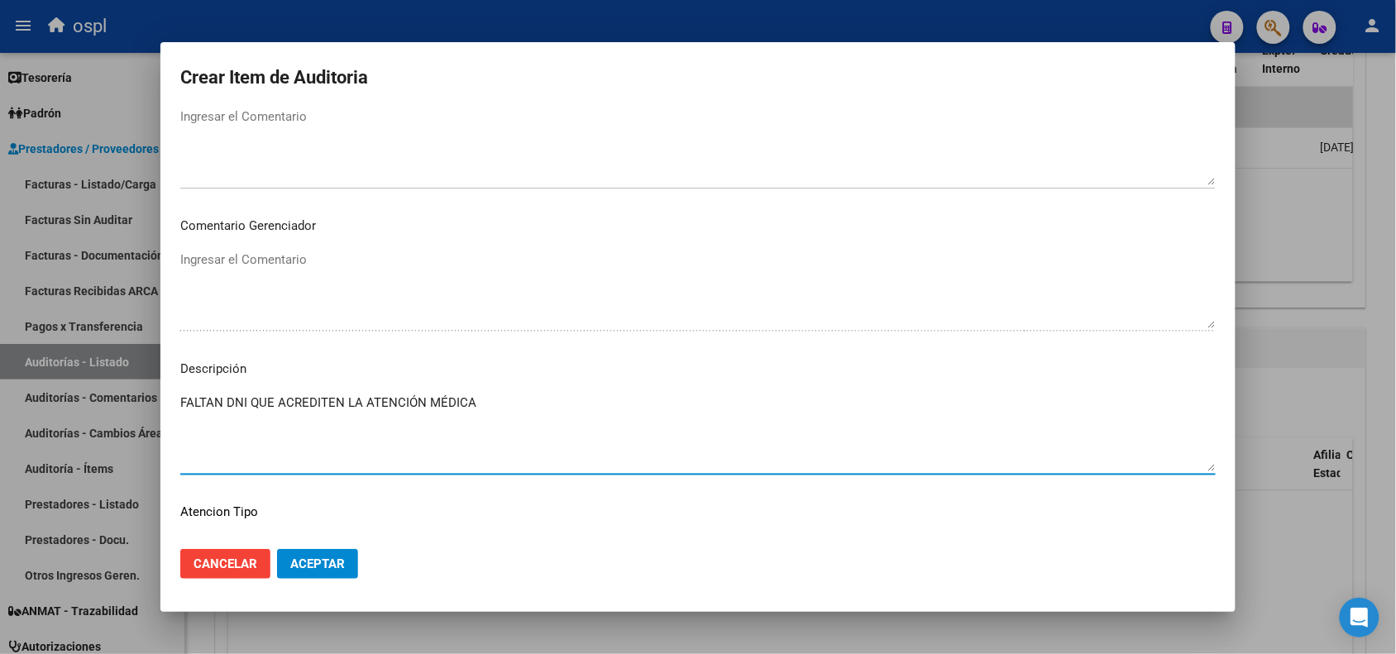
type textarea "FALTAN DNI QUE ACREDITEN LA ATENCIÓN MÉDICA"
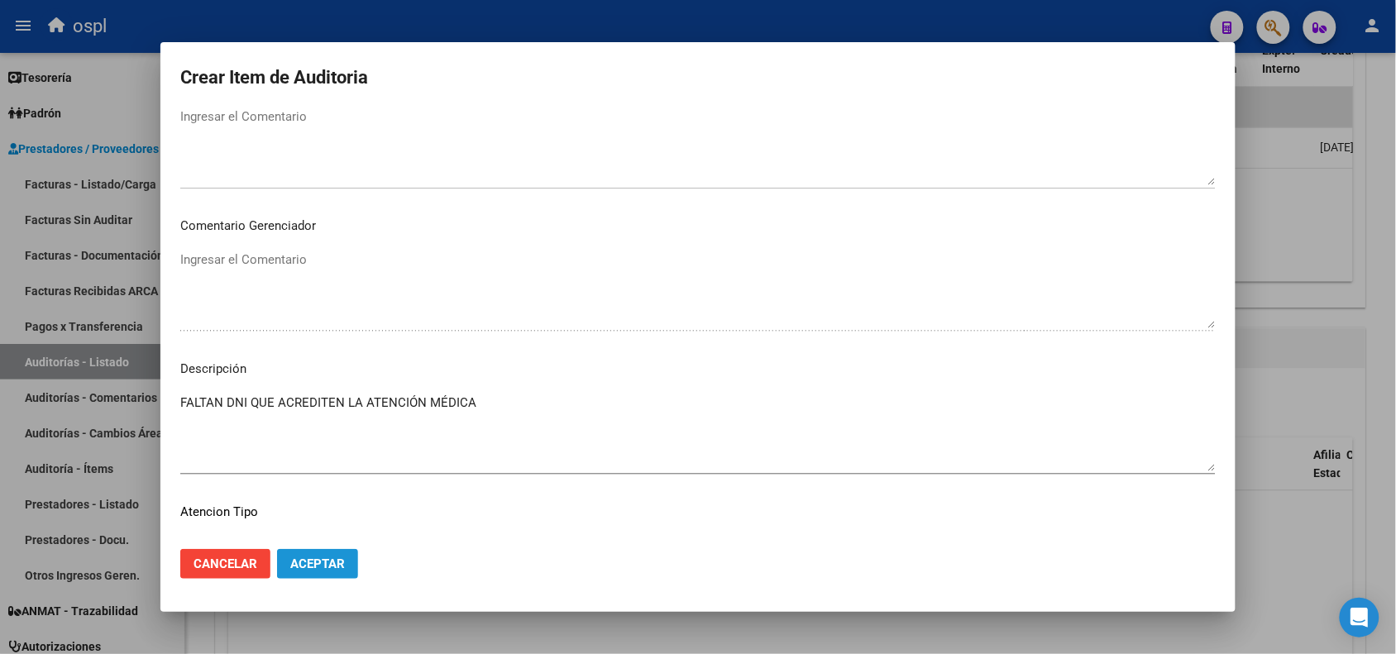
click at [314, 565] on span "Aceptar" at bounding box center [317, 564] width 55 height 15
